Goal: Answer question/provide support: Share knowledge or assist other users

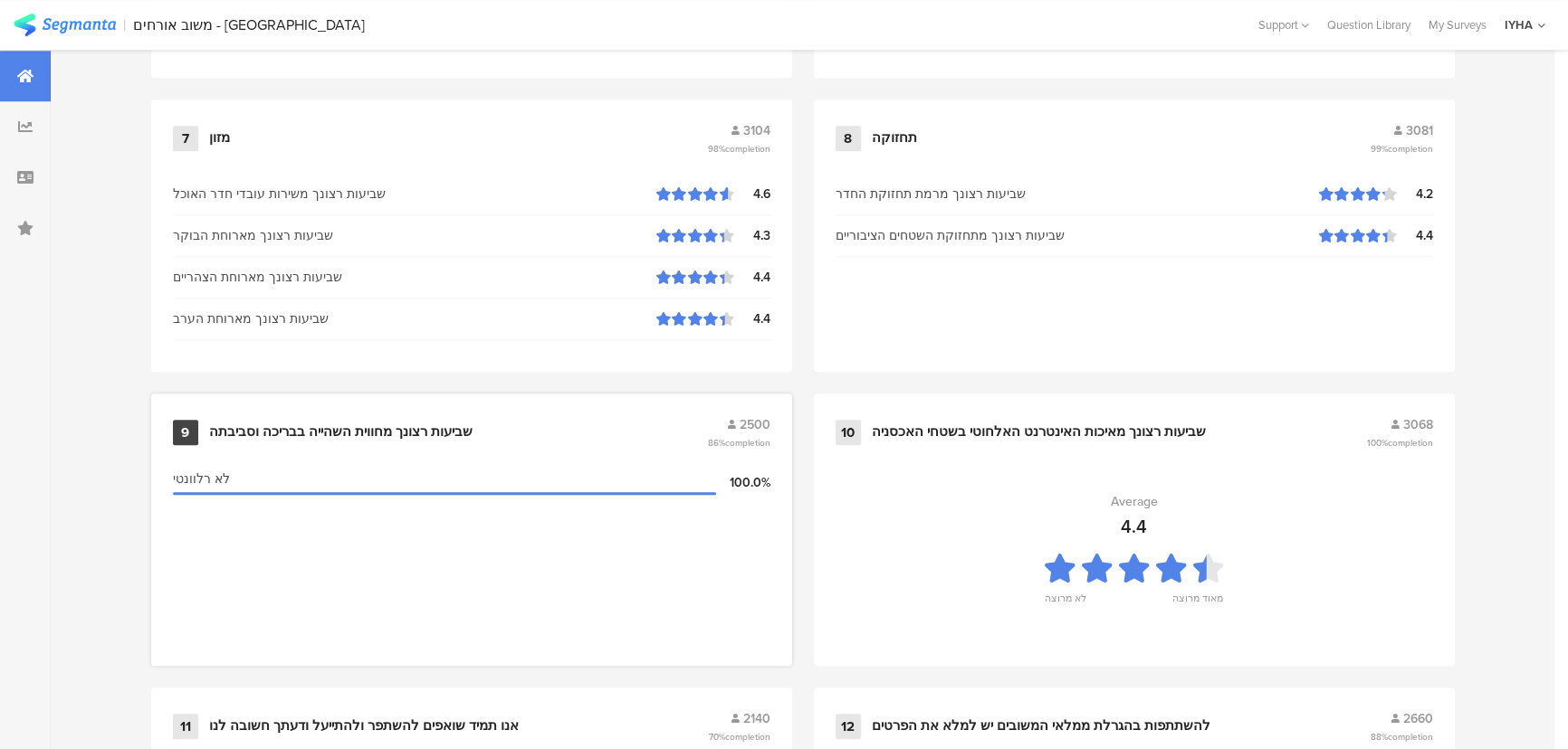
scroll to position [1892, 0]
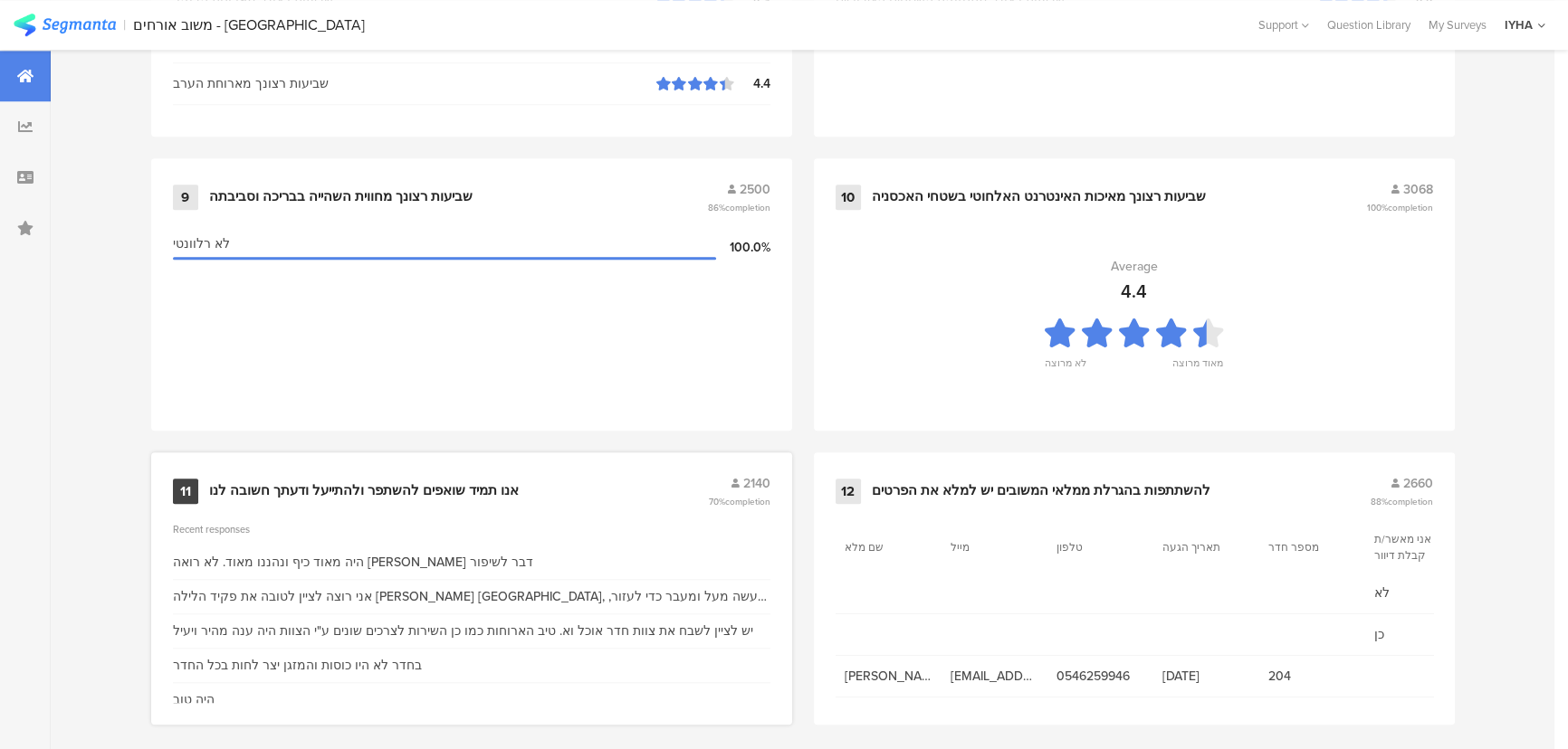
click at [326, 483] on div "אנו תמיד שואפים להשתפר ולהתייעל ודעתך חשובה לנו" at bounding box center [364, 491] width 310 height 18
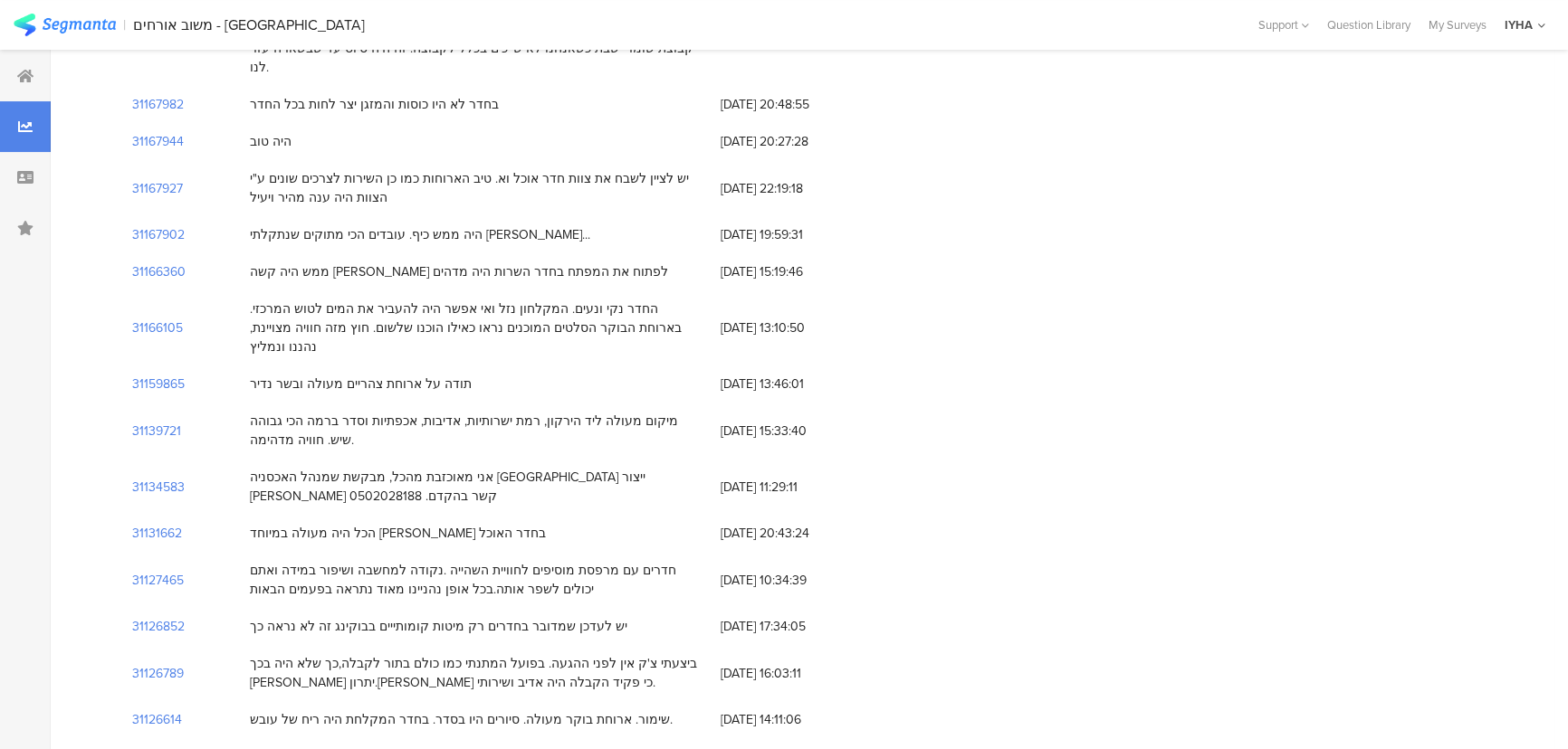
scroll to position [411, 0]
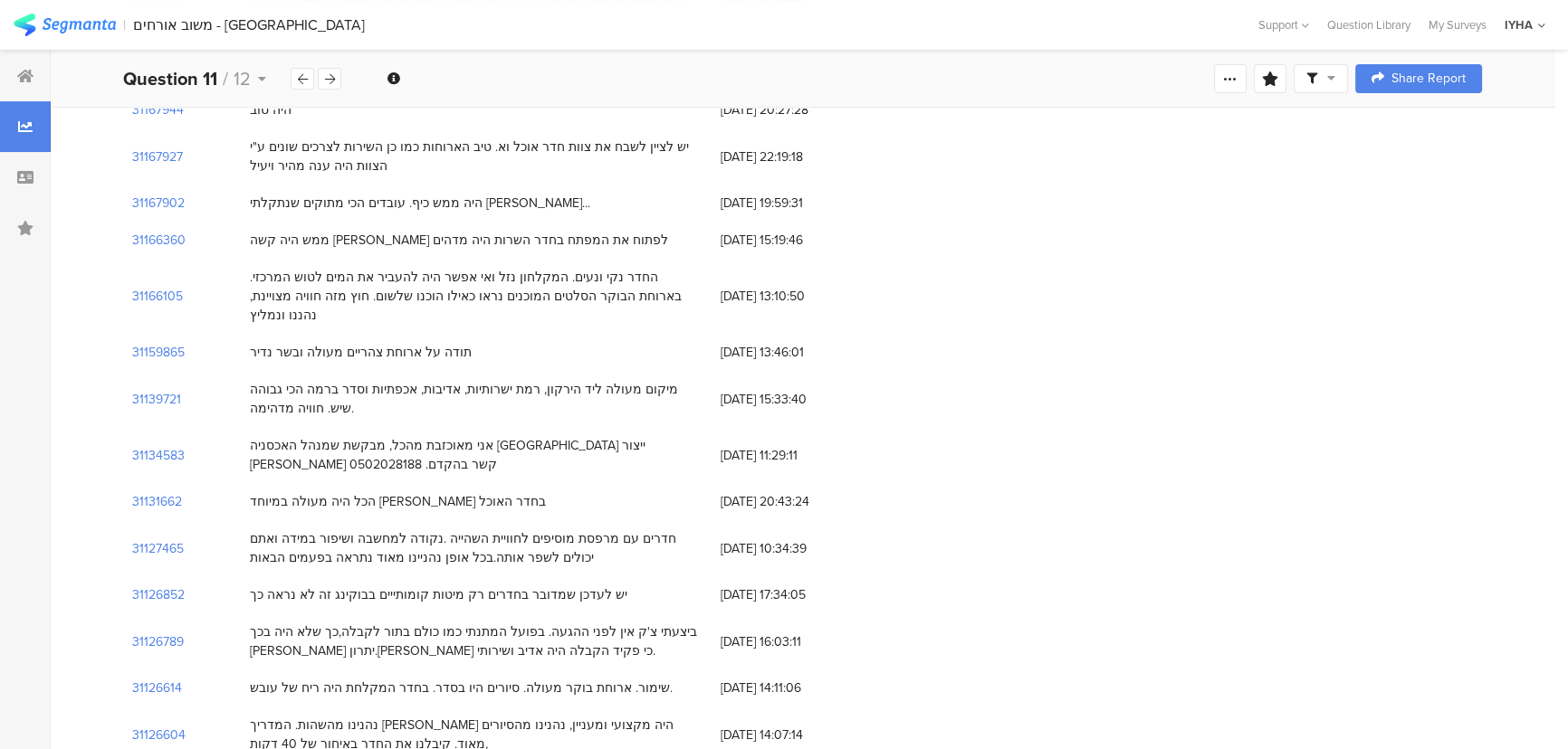
drag, startPoint x: 191, startPoint y: 417, endPoint x: 123, endPoint y: 412, distance: 68.2
click at [123, 427] on div "31134583" at bounding box center [182, 455] width 117 height 56
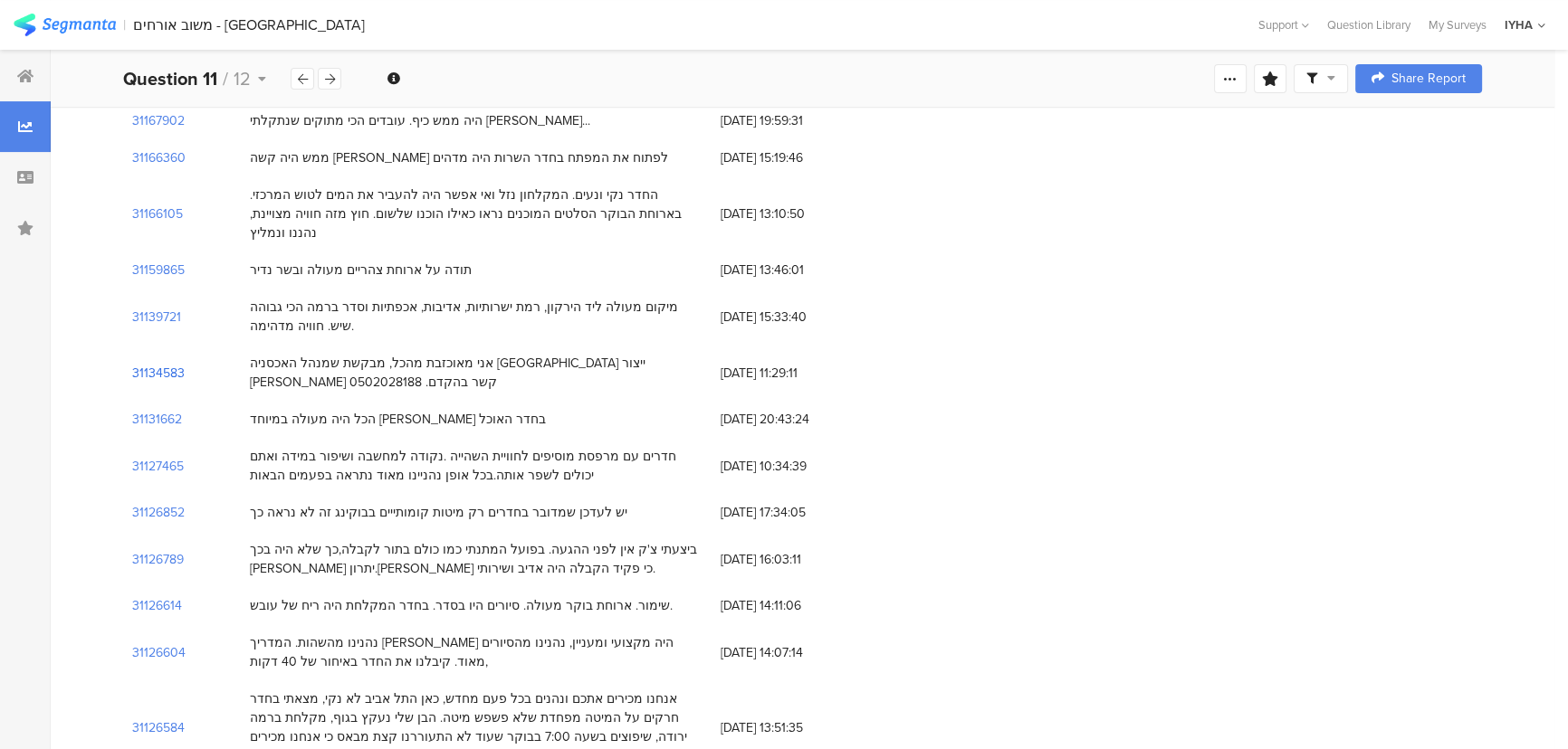
copy section "31134583"
click at [142, 364] on section "31134583" at bounding box center [158, 373] width 52 height 19
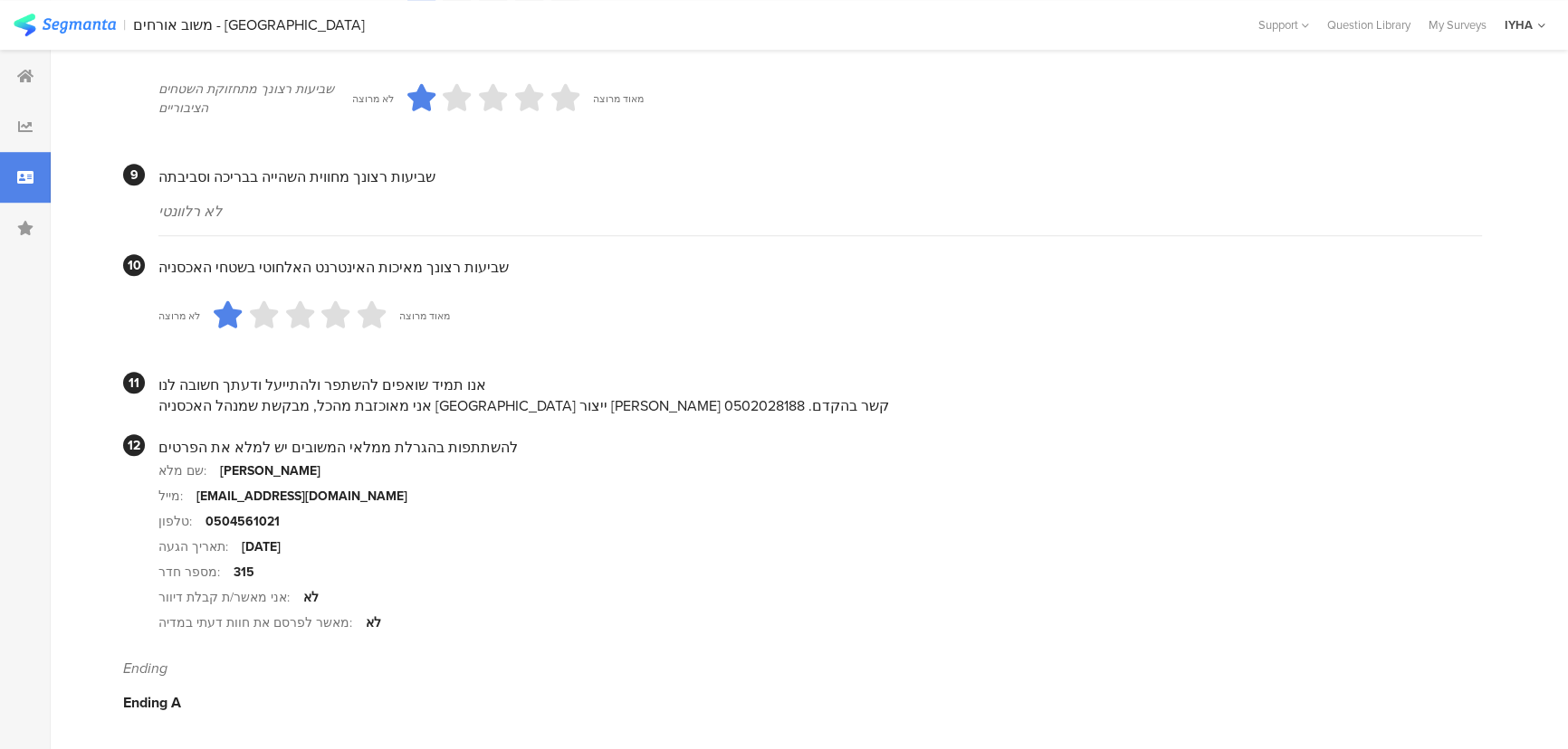
scroll to position [1654, 0]
drag, startPoint x: 578, startPoint y: 404, endPoint x: 262, endPoint y: 402, distance: 316.0
click at [267, 405] on div "אני מאוכזבת מהכל, מבקשת שמנהל האכסניה [GEOGRAPHIC_DATA] ייצור [PERSON_NAME] קשר…" at bounding box center [820, 406] width 1323 height 21
